Goal: Task Accomplishment & Management: Manage account settings

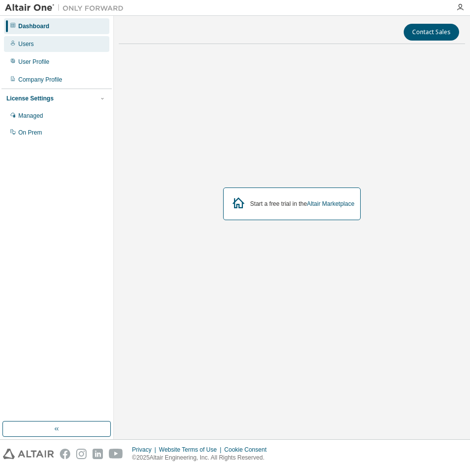
click at [61, 44] on div "Users" at bounding box center [56, 44] width 105 height 16
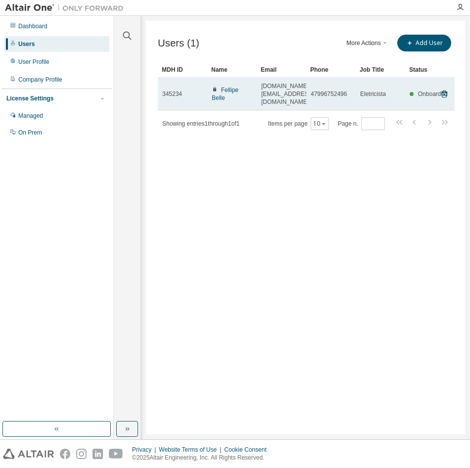
click at [324, 92] on span "47996752496" at bounding box center [329, 94] width 36 height 8
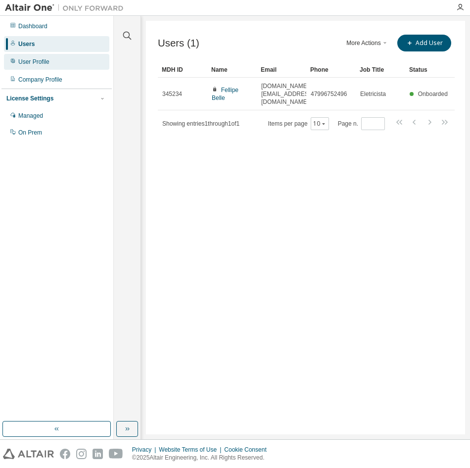
click at [74, 62] on div "User Profile" at bounding box center [56, 62] width 105 height 16
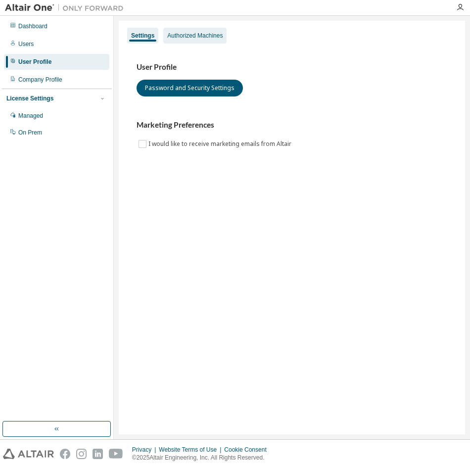
click at [211, 37] on div "Authorized Machines" at bounding box center [194, 36] width 55 height 8
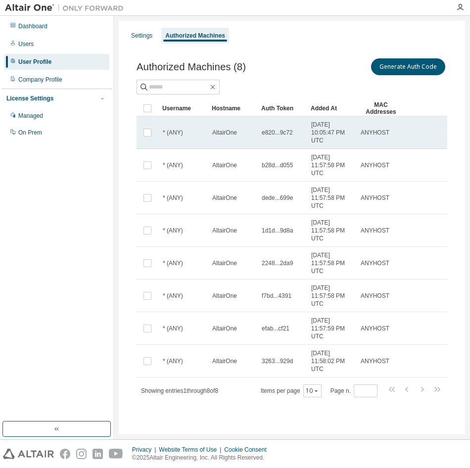
click at [140, 135] on td at bounding box center [148, 132] width 22 height 33
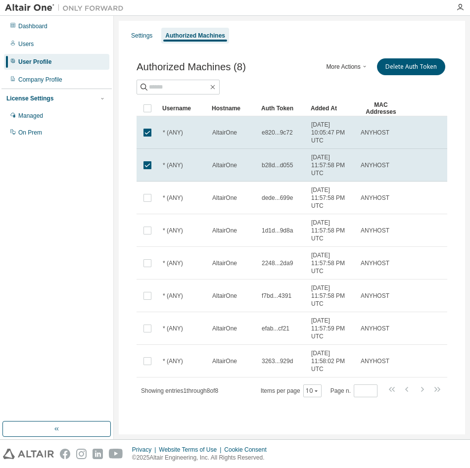
click at [359, 75] on div "More Actions Generate Auth Code Delete Auth Token" at bounding box center [369, 66] width 155 height 21
click at [362, 69] on span "button" at bounding box center [365, 67] width 8 height 8
click at [362, 66] on span "button" at bounding box center [365, 67] width 8 height 8
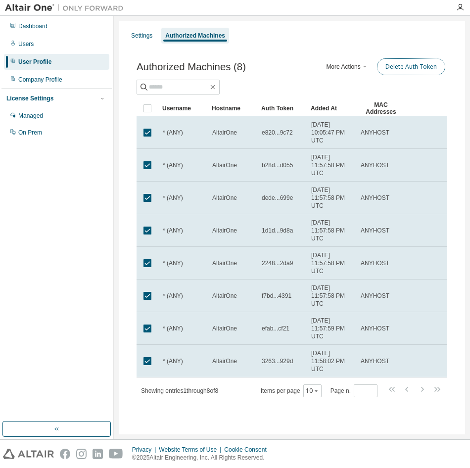
click at [412, 64] on button "Delete Auth Token" at bounding box center [411, 66] width 68 height 17
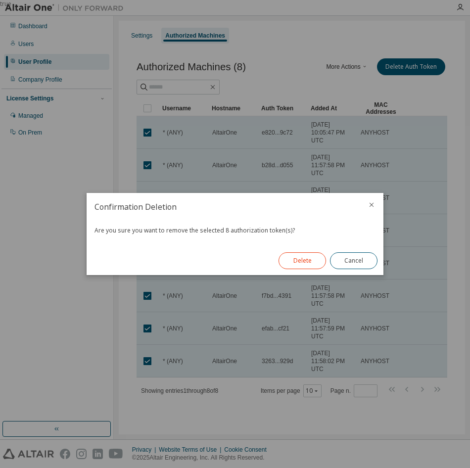
click at [307, 263] on button "Delete" at bounding box center [301, 260] width 47 height 17
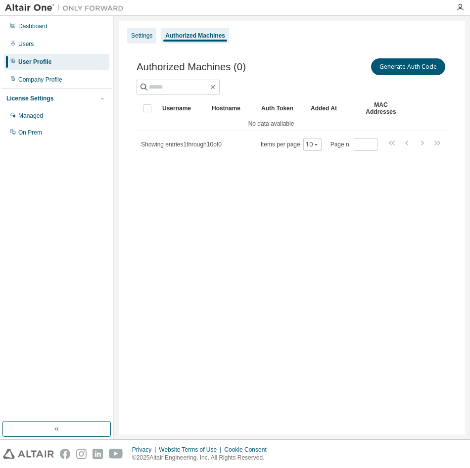
click at [151, 38] on div "Settings" at bounding box center [141, 36] width 21 height 8
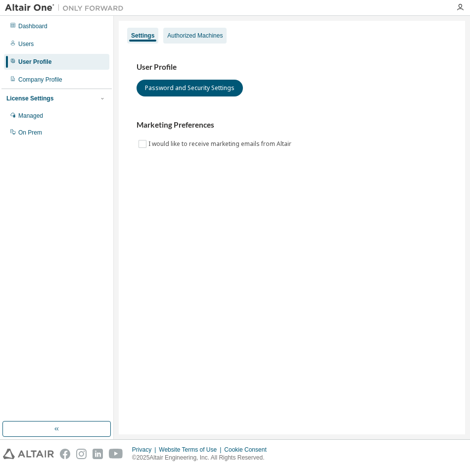
click at [217, 38] on div "Authorized Machines" at bounding box center [194, 36] width 55 height 8
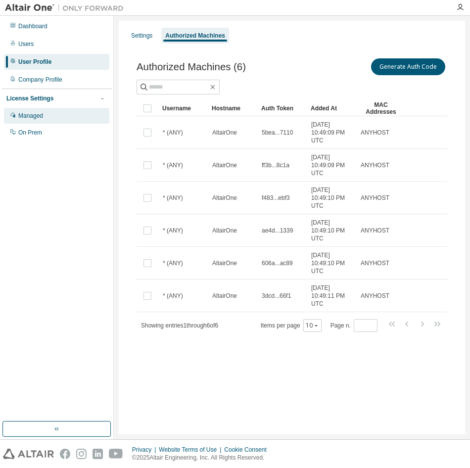
click at [54, 109] on div "Managed" at bounding box center [56, 116] width 105 height 16
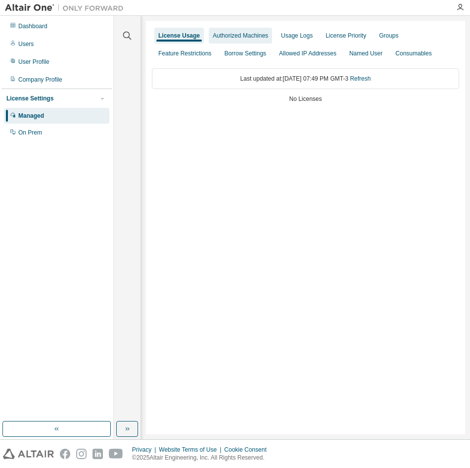
click at [233, 38] on div "Authorized Machines" at bounding box center [240, 36] width 55 height 8
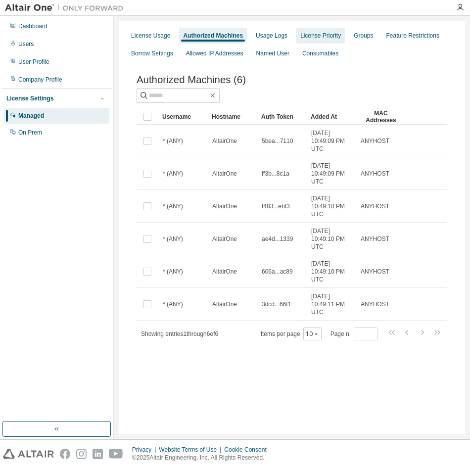
click at [323, 38] on div "License Priority" at bounding box center [320, 36] width 41 height 8
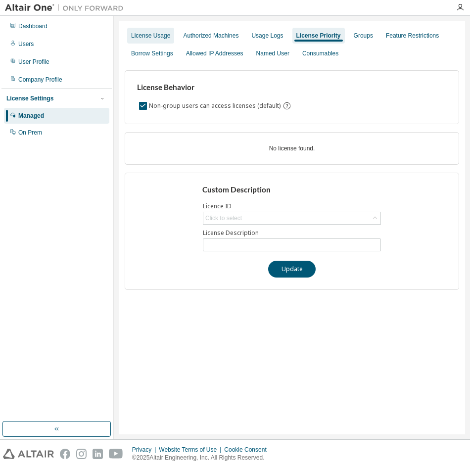
click at [160, 39] on div "License Usage" at bounding box center [150, 36] width 39 height 8
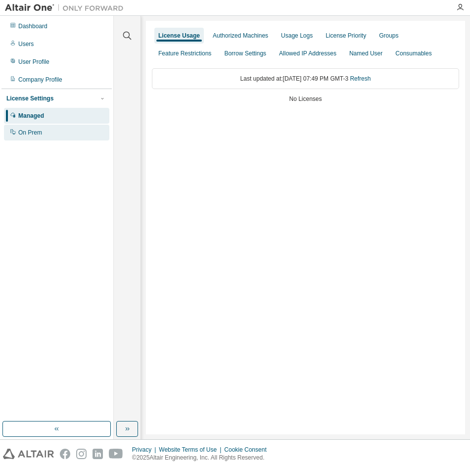
click at [53, 134] on div "On Prem" at bounding box center [56, 133] width 105 height 16
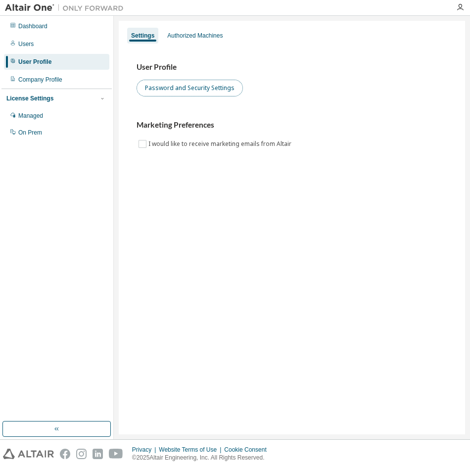
click at [203, 91] on button "Password and Security Settings" at bounding box center [190, 88] width 106 height 17
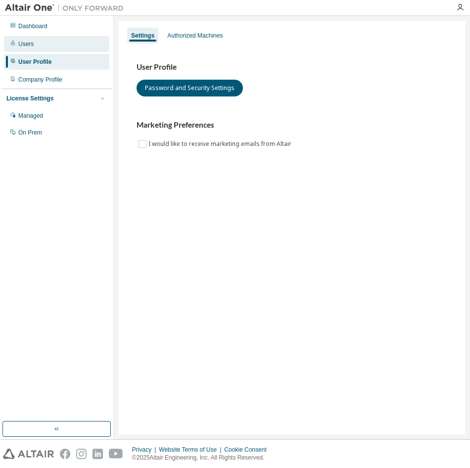
click at [47, 46] on div "Users" at bounding box center [56, 44] width 105 height 16
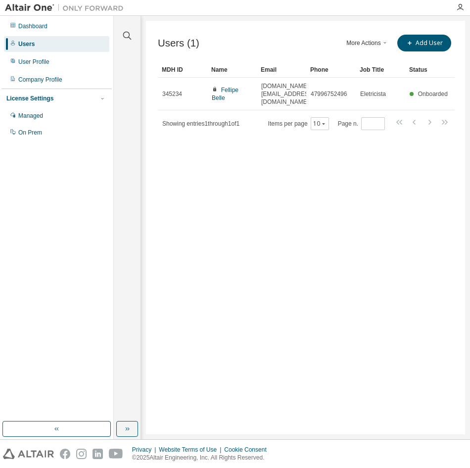
click at [34, 8] on img at bounding box center [67, 8] width 124 height 10
